Goal: Information Seeking & Learning: Understand process/instructions

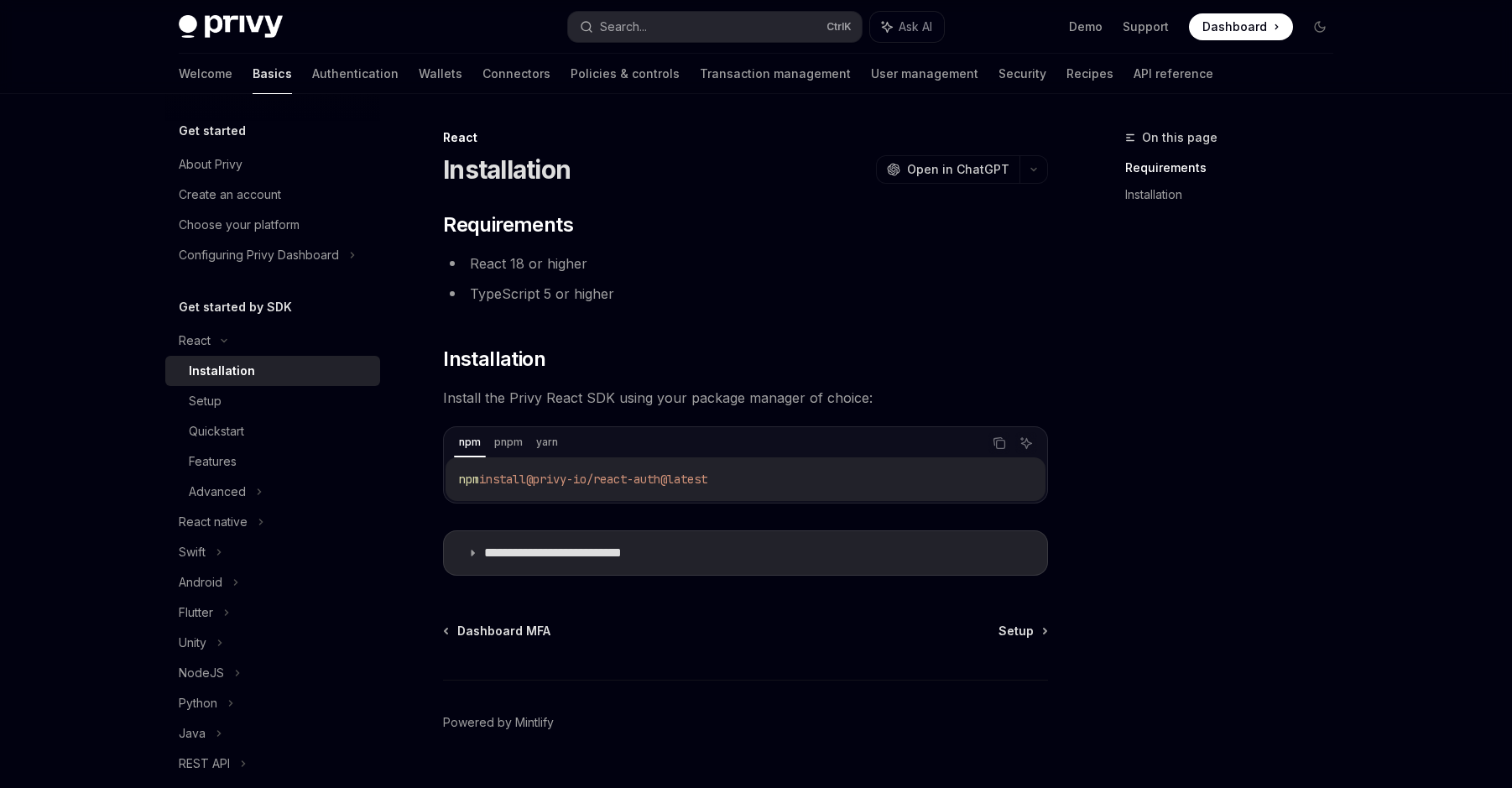
click at [87, 347] on div "**********" at bounding box center [756, 412] width 1512 height 825
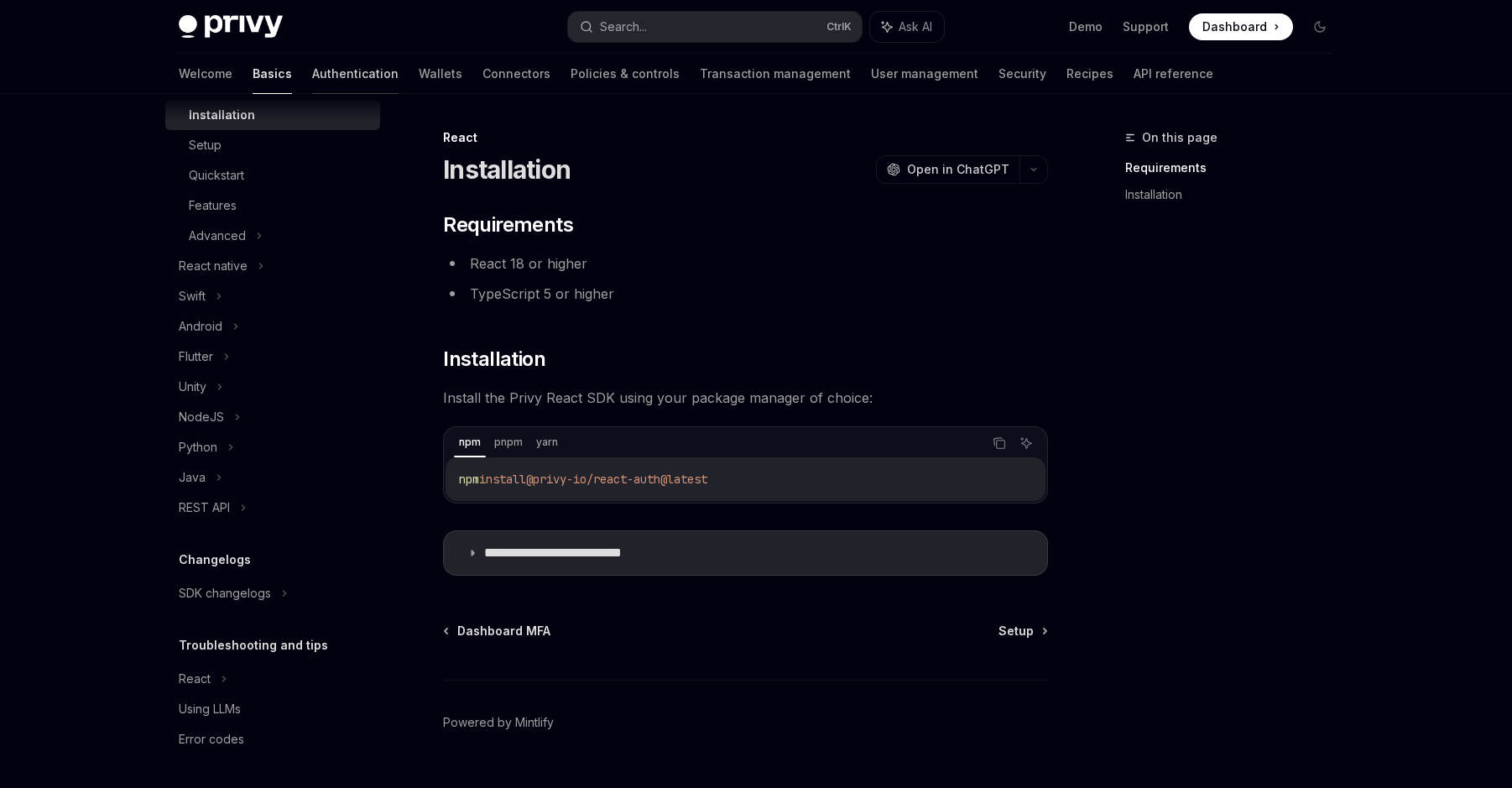
click at [312, 74] on link "Authentication" at bounding box center [356, 74] width 87 height 41
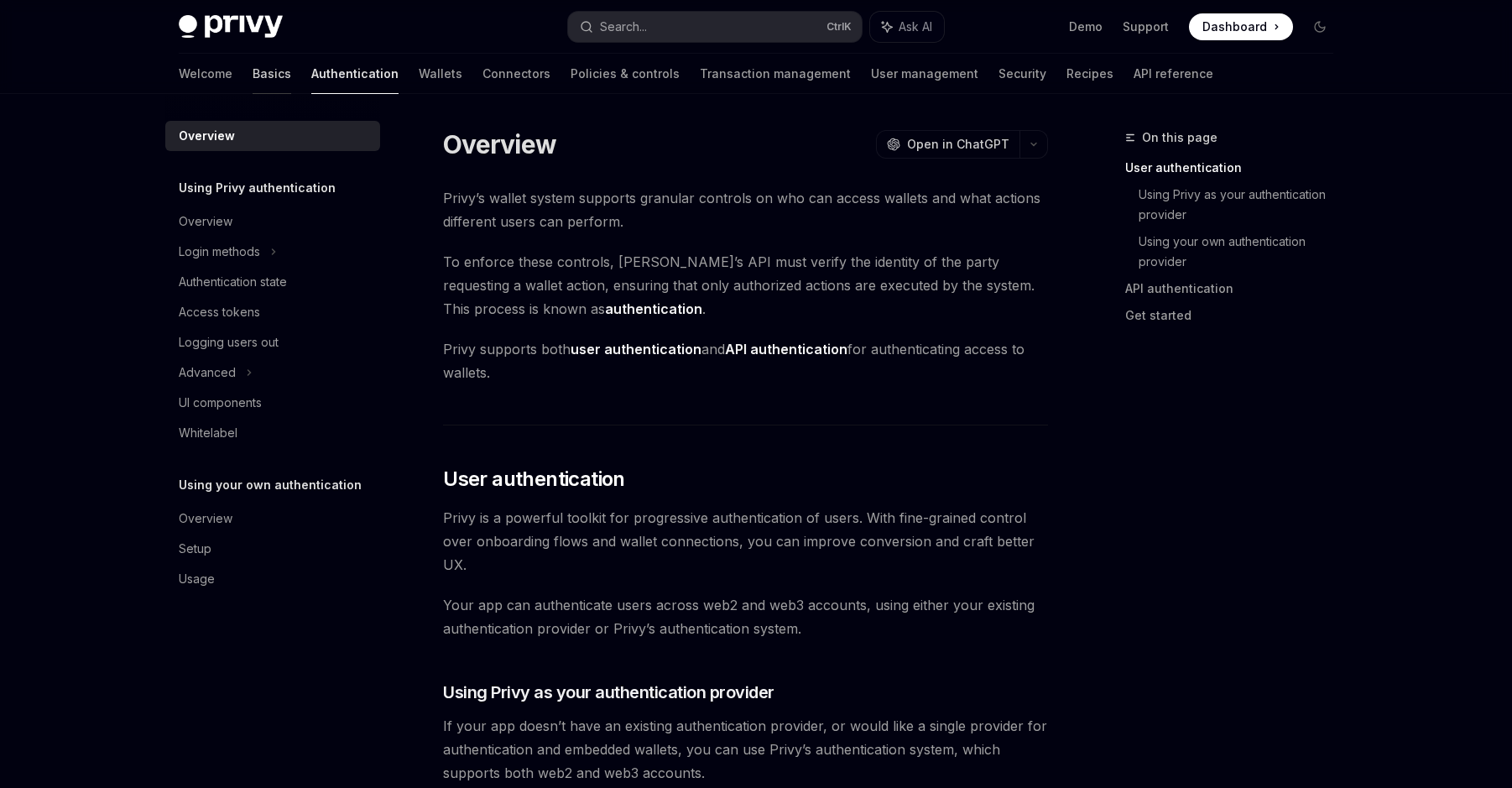
click at [253, 68] on link "Basics" at bounding box center [272, 74] width 39 height 41
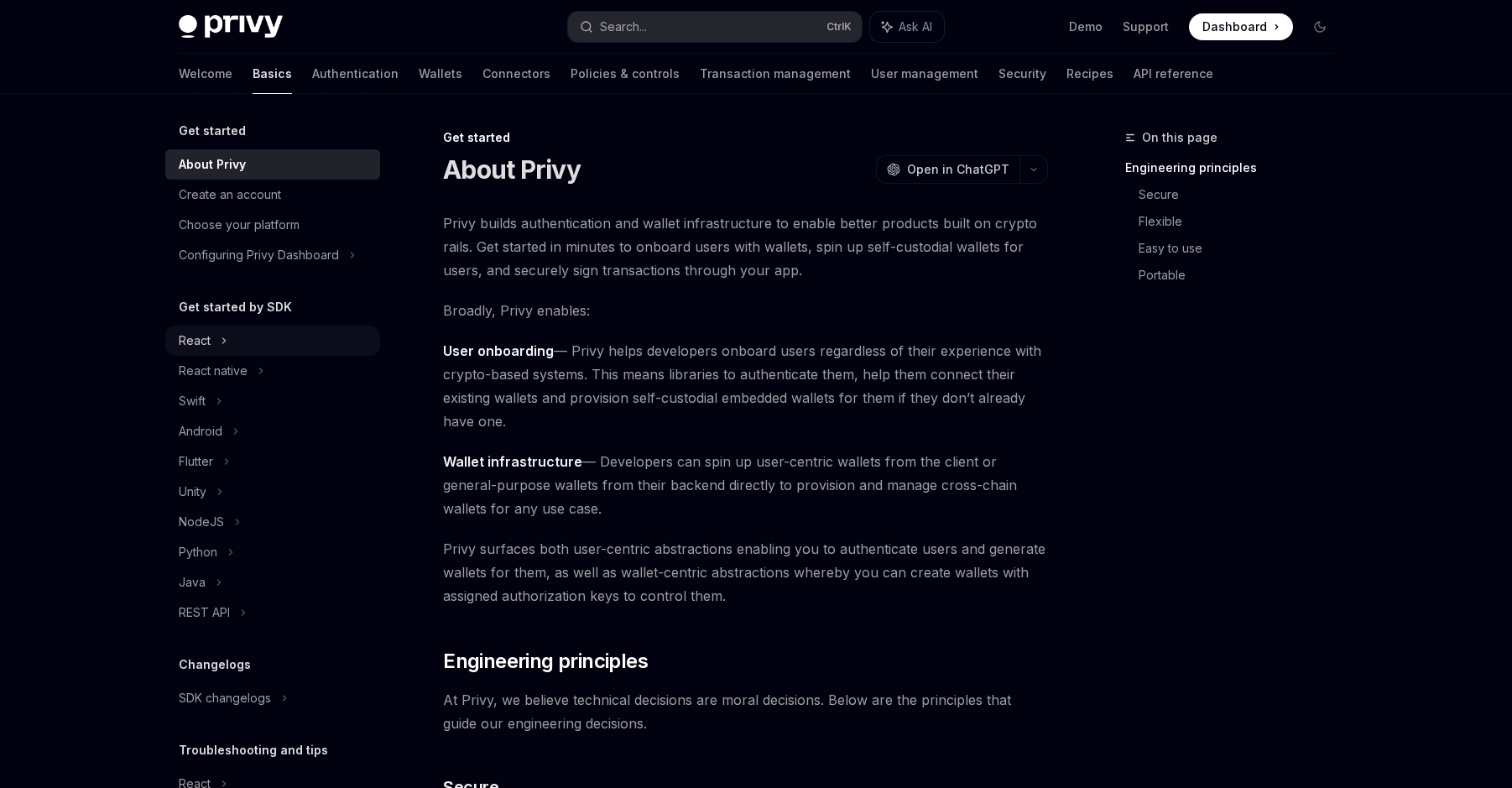
click at [208, 340] on div "React" at bounding box center [194, 340] width 32 height 20
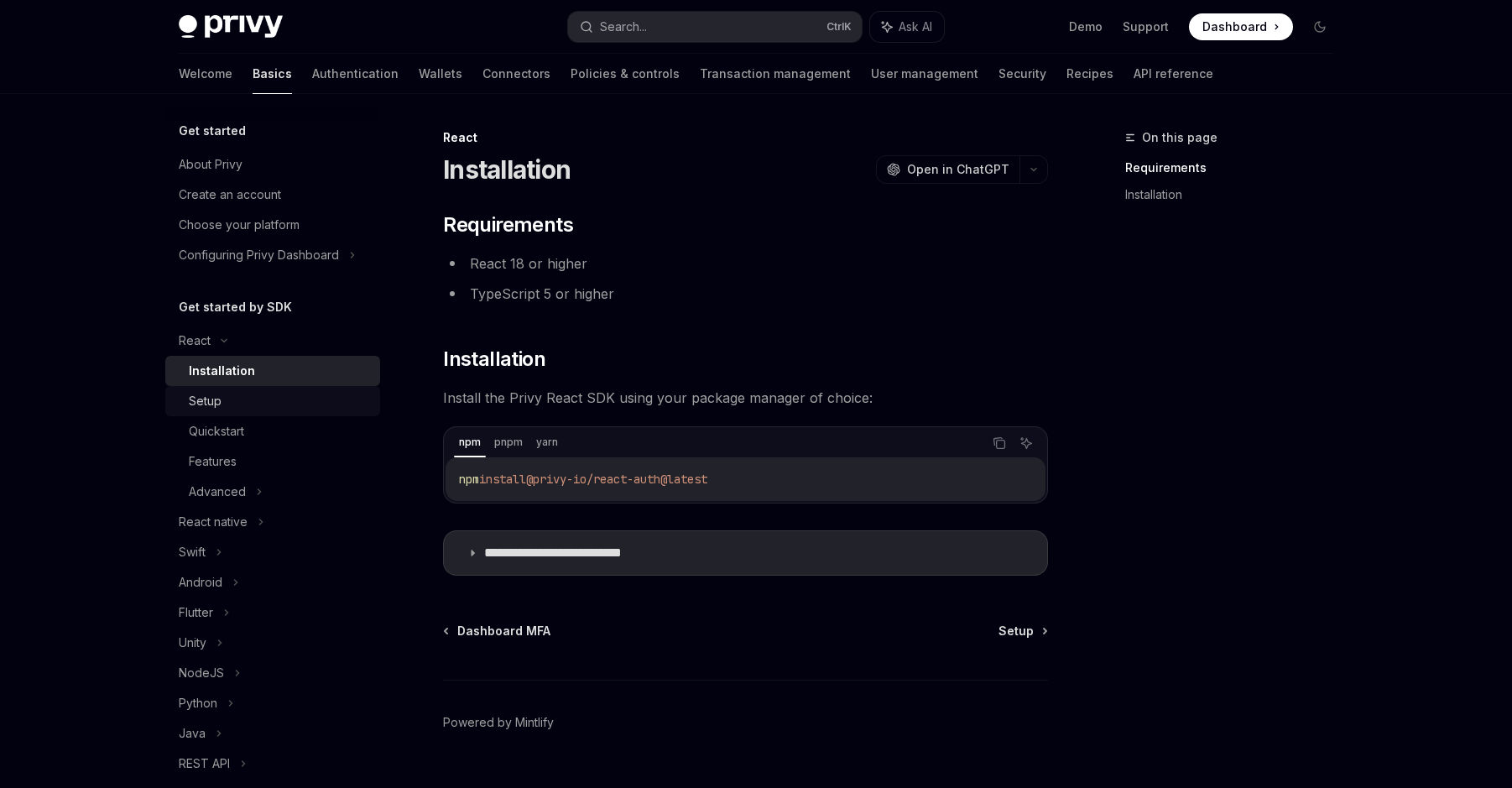
click at [203, 408] on div "Setup" at bounding box center [205, 400] width 33 height 20
type textarea "*"
